Goal: Information Seeking & Learning: Find specific fact

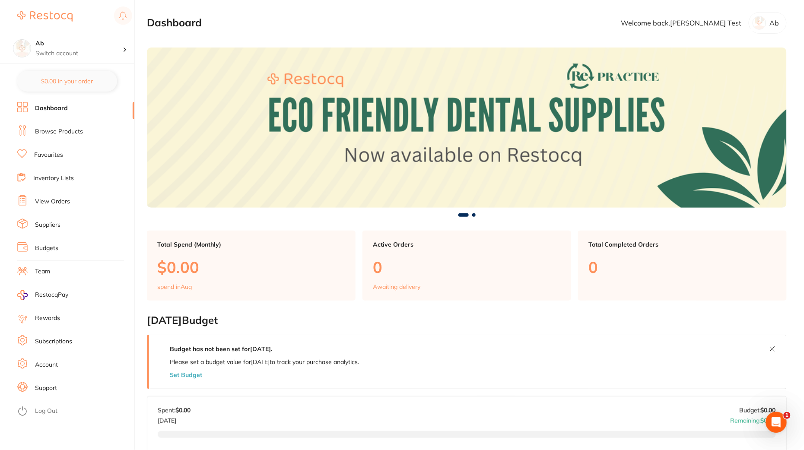
click at [61, 134] on link "Browse Products" at bounding box center [59, 131] width 48 height 9
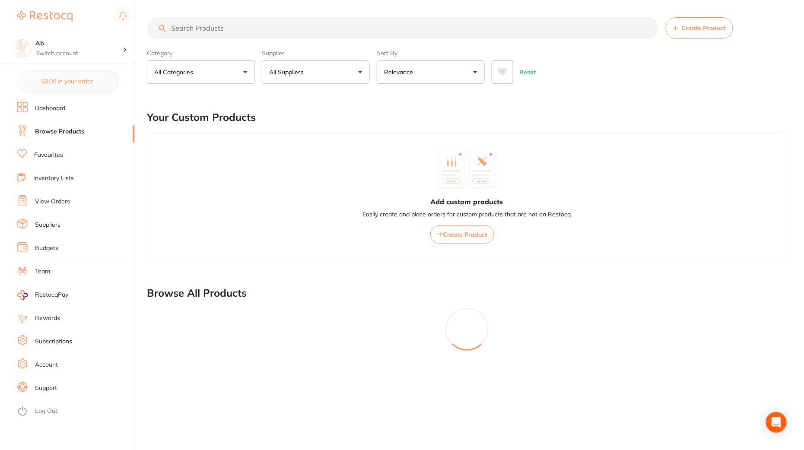
click at [282, 27] on input "search" at bounding box center [403, 28] width 512 height 22
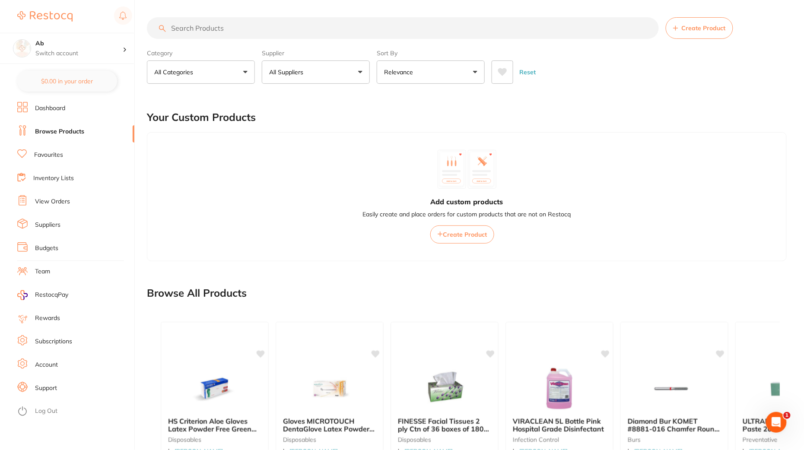
paste input "TM-NICHRODUR7"
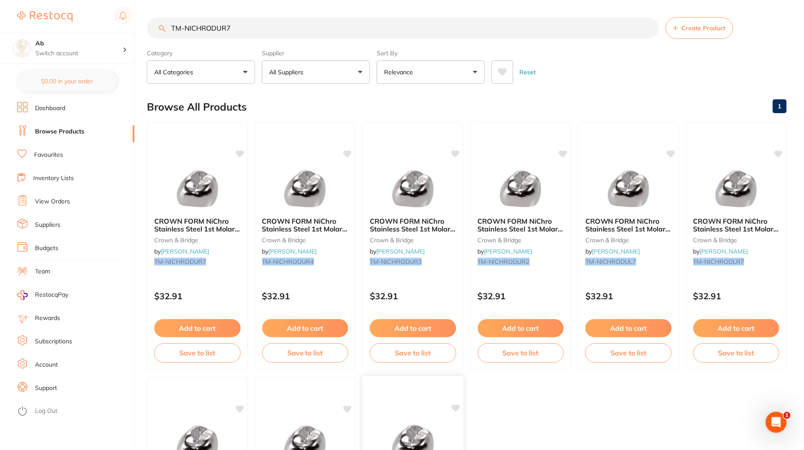
type input "TM-NICHRODUR7"
type textarea "TM-NICHRODUR7"
drag, startPoint x: 254, startPoint y: 35, endPoint x: 112, endPoint y: 12, distance: 143.9
click at [112, 12] on div "$382.80 Ab Switch account Ab $0.00 in your order Dashboard Browse Products Favo…" at bounding box center [402, 225] width 804 height 450
paste input "HF-SSC-LRD5"
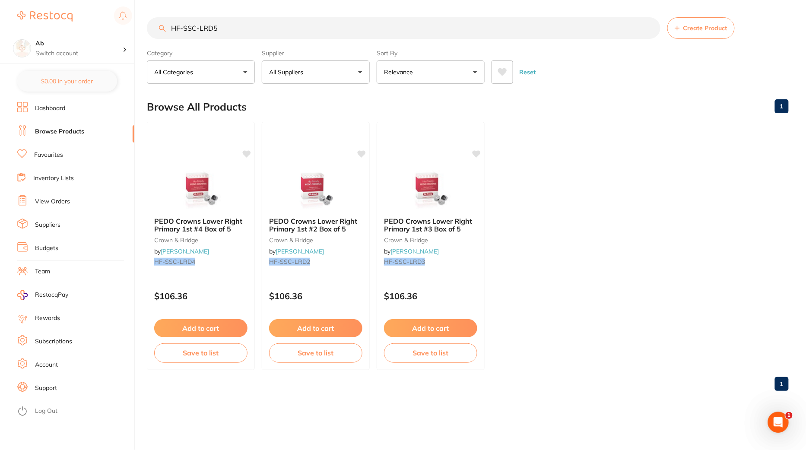
type input "HF-SSC-LRD5"
